Goal: Transaction & Acquisition: Purchase product/service

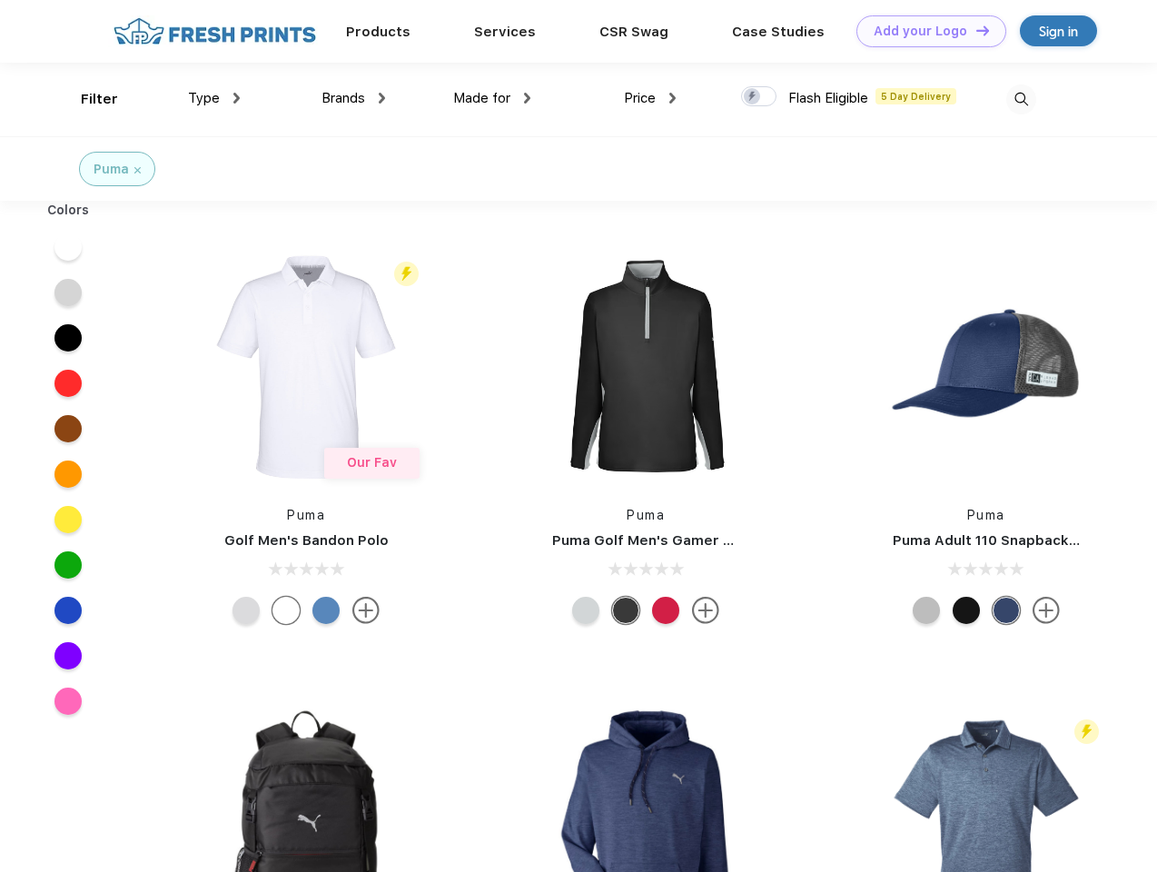
click at [924, 31] on link "Add your Logo Design Tool" at bounding box center [931, 31] width 150 height 32
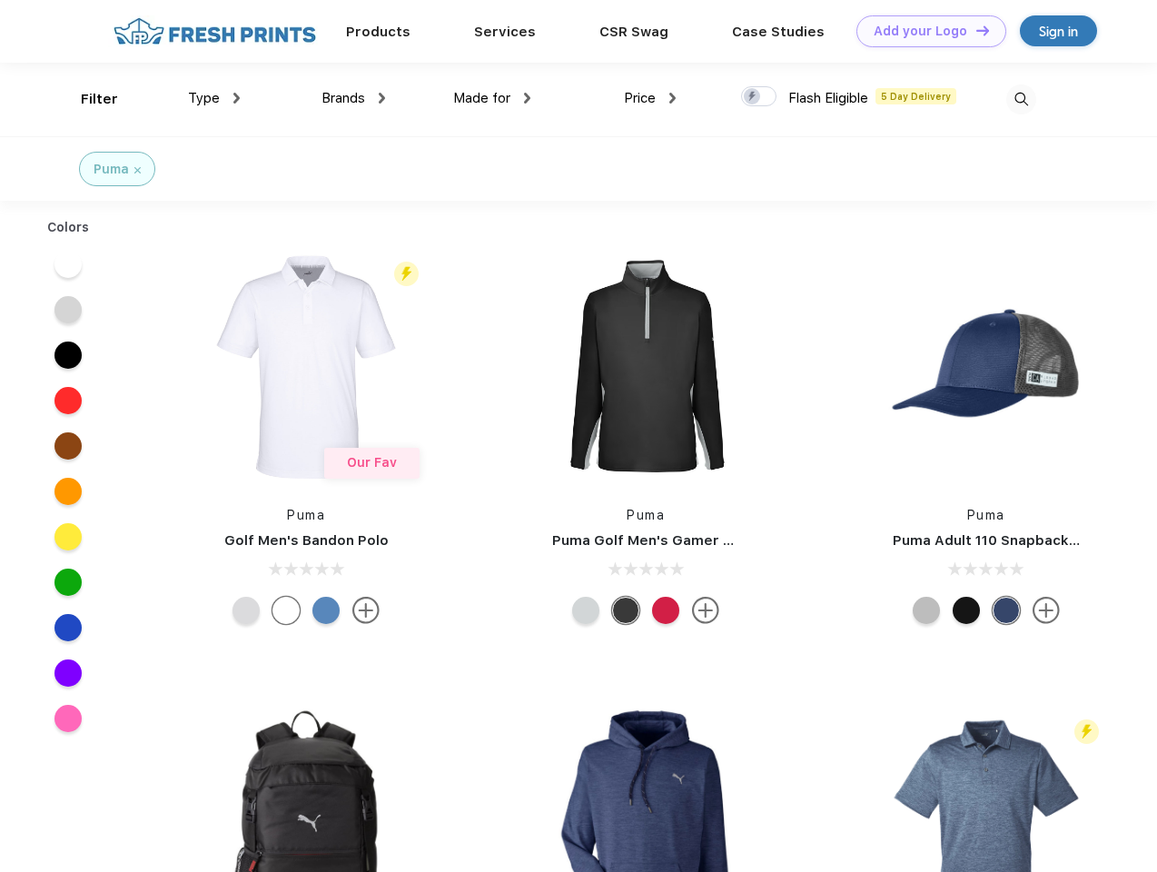
click at [0, 0] on div "Design Tool" at bounding box center [0, 0] width 0 height 0
click at [974, 30] on link "Add your Logo Design Tool" at bounding box center [931, 31] width 150 height 32
click at [87, 99] on div "Filter" at bounding box center [99, 99] width 37 height 21
click at [214, 98] on span "Type" at bounding box center [204, 98] width 32 height 16
click at [353, 98] on span "Brands" at bounding box center [343, 98] width 44 height 16
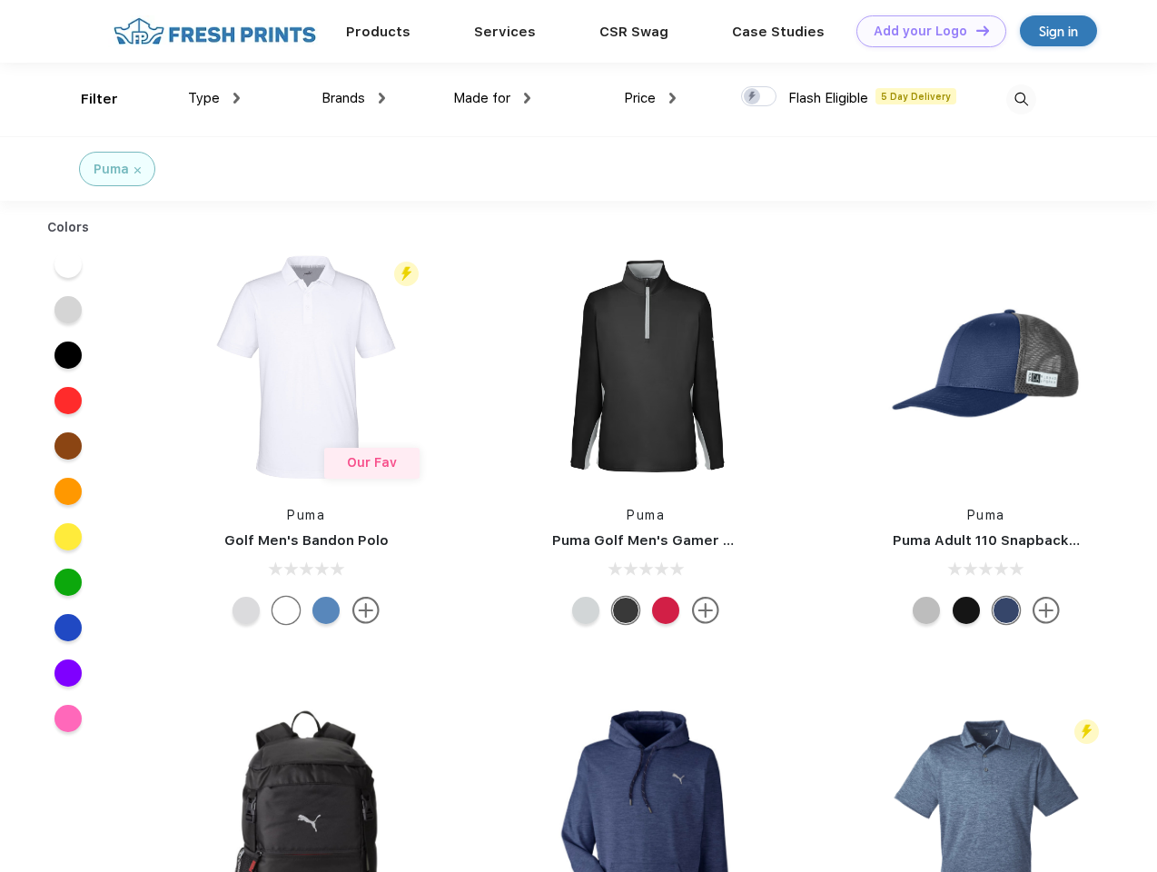
click at [492, 98] on span "Made for" at bounding box center [481, 98] width 57 height 16
click at [650, 98] on span "Price" at bounding box center [640, 98] width 32 height 16
click at [759, 97] on div at bounding box center [758, 96] width 35 height 20
click at [753, 97] on input "checkbox" at bounding box center [747, 91] width 12 height 12
click at [1020, 99] on img at bounding box center [1021, 99] width 30 height 30
